Goal: Find specific page/section: Find specific page/section

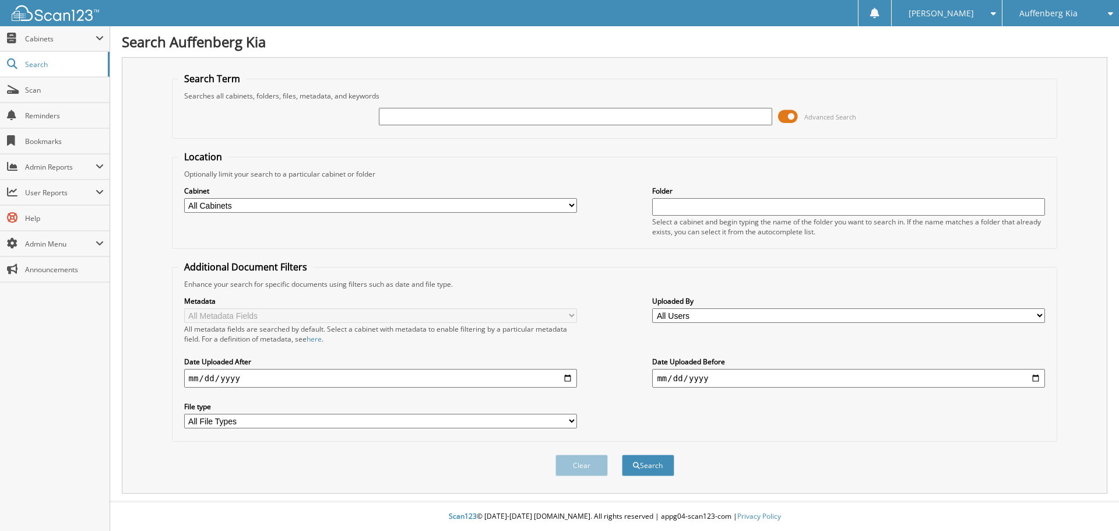
click at [611, 118] on input "text" at bounding box center [575, 116] width 393 height 17
type input "427074"
click at [622, 455] on button "Search" at bounding box center [648, 466] width 52 height 22
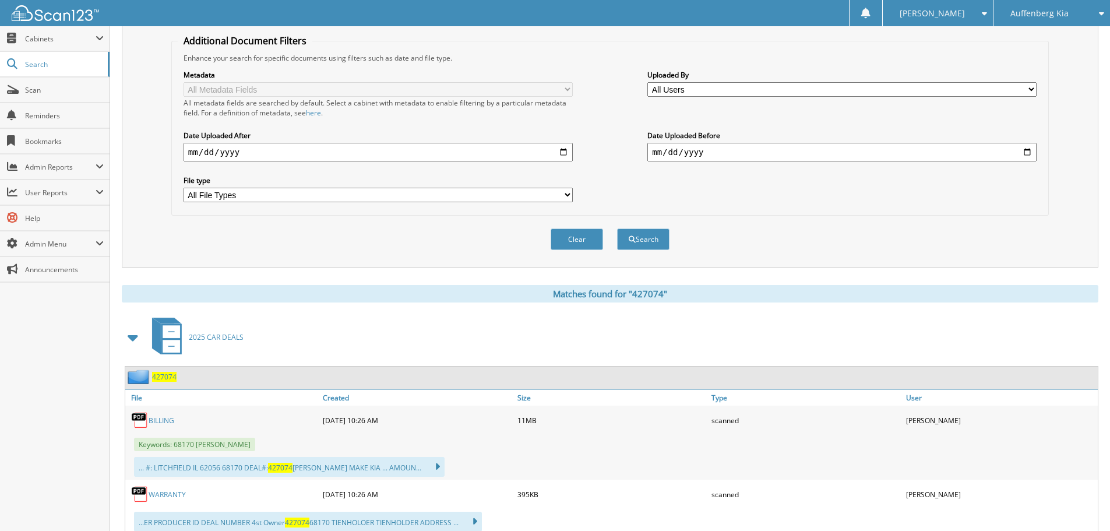
scroll to position [266, 0]
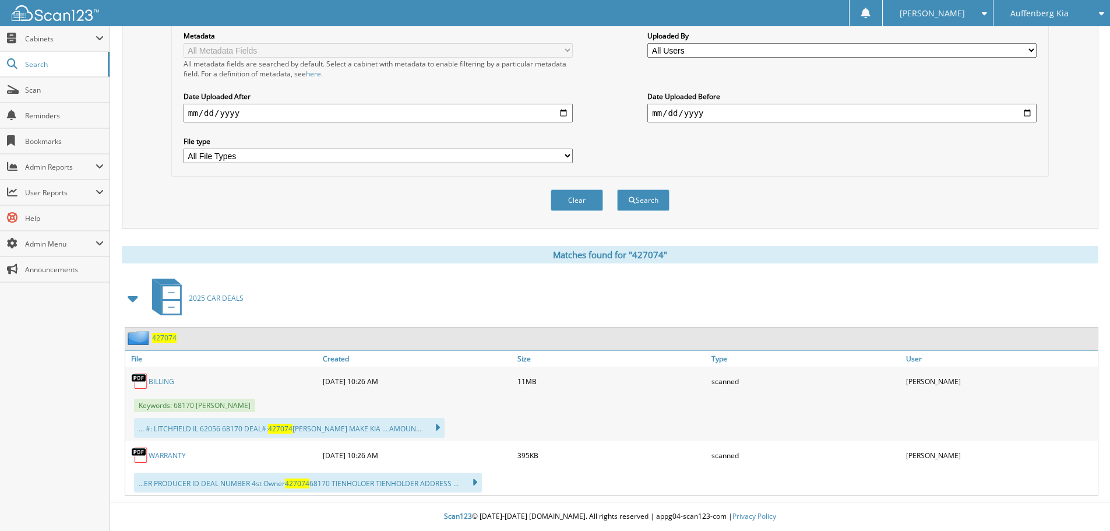
click at [165, 378] on link "BILLING" at bounding box center [162, 382] width 26 height 10
click at [154, 381] on link "BILLING" at bounding box center [162, 382] width 26 height 10
